Goal: Task Accomplishment & Management: Manage account settings

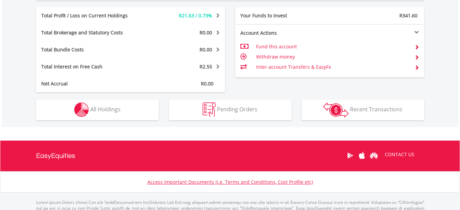
scroll to position [357, 0]
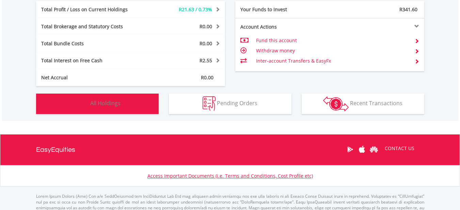
click at [101, 102] on span "All Holdings" at bounding box center [105, 103] width 30 height 7
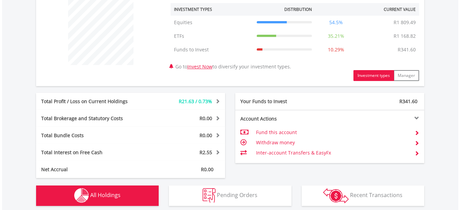
scroll to position [265, 0]
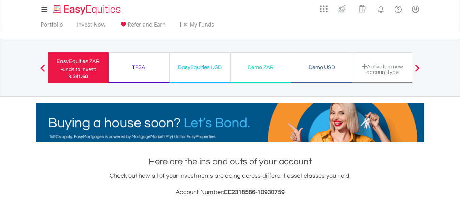
click at [325, 67] on div "Demo USD" at bounding box center [322, 68] width 52 height 10
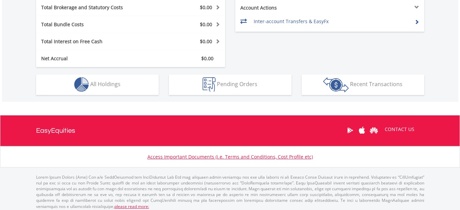
scroll to position [380, 0]
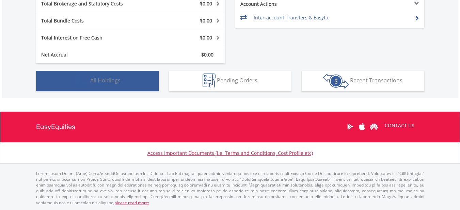
click at [84, 78] on img "button" at bounding box center [81, 81] width 15 height 15
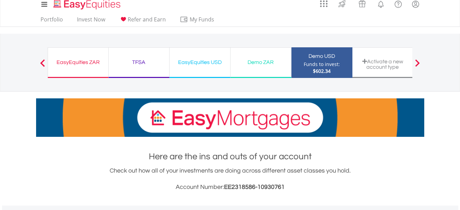
scroll to position [0, 0]
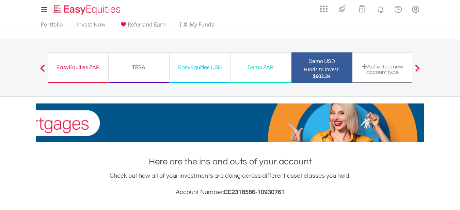
click at [260, 64] on div "Demo ZAR" at bounding box center [261, 68] width 52 height 10
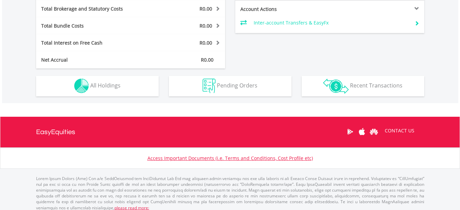
scroll to position [380, 0]
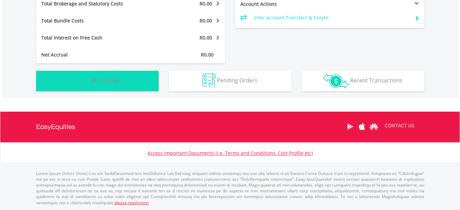
click at [82, 81] on img "button" at bounding box center [81, 81] width 15 height 15
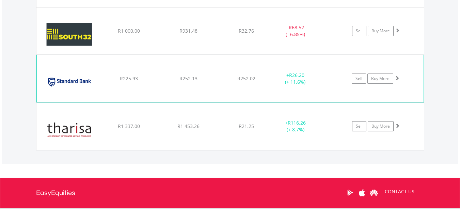
scroll to position [1048, 0]
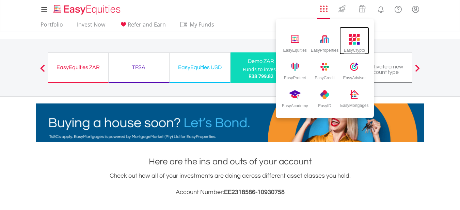
click at [354, 43] on img at bounding box center [354, 39] width 11 height 11
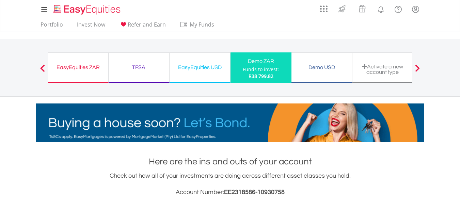
scroll to position [65, 130]
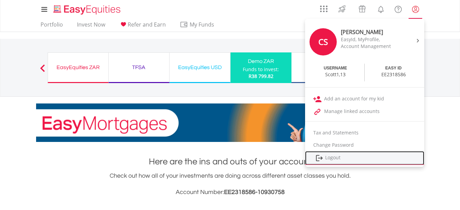
click at [333, 156] on link "Logout" at bounding box center [364, 158] width 119 height 14
